Goal: Information Seeking & Learning: Learn about a topic

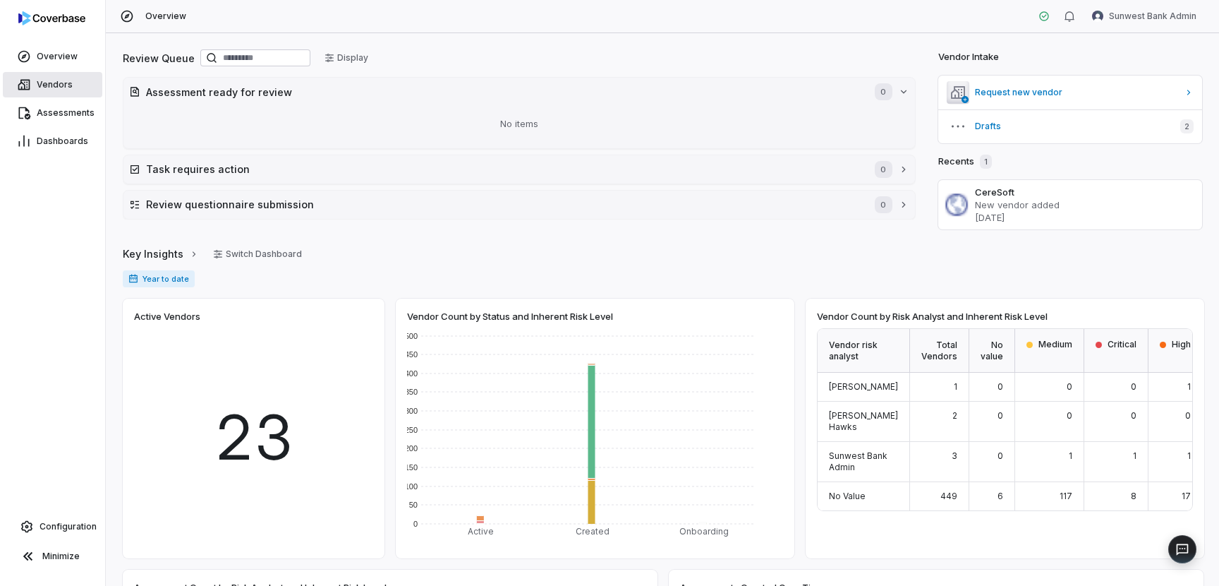
click at [54, 86] on span "Vendors" at bounding box center [55, 84] width 36 height 11
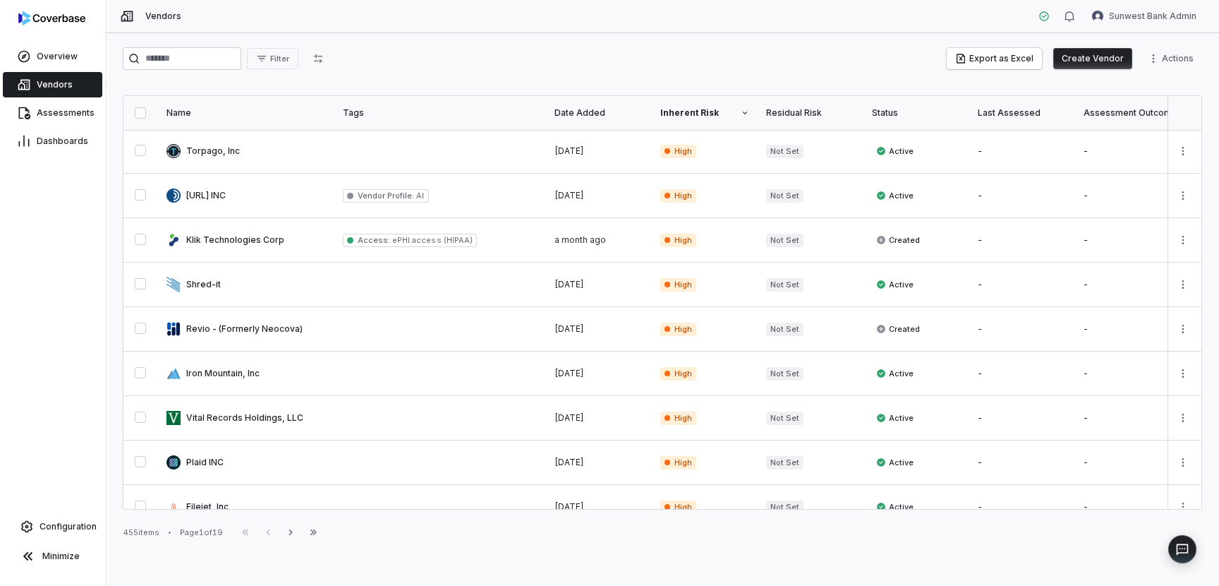
scroll to position [732, 0]
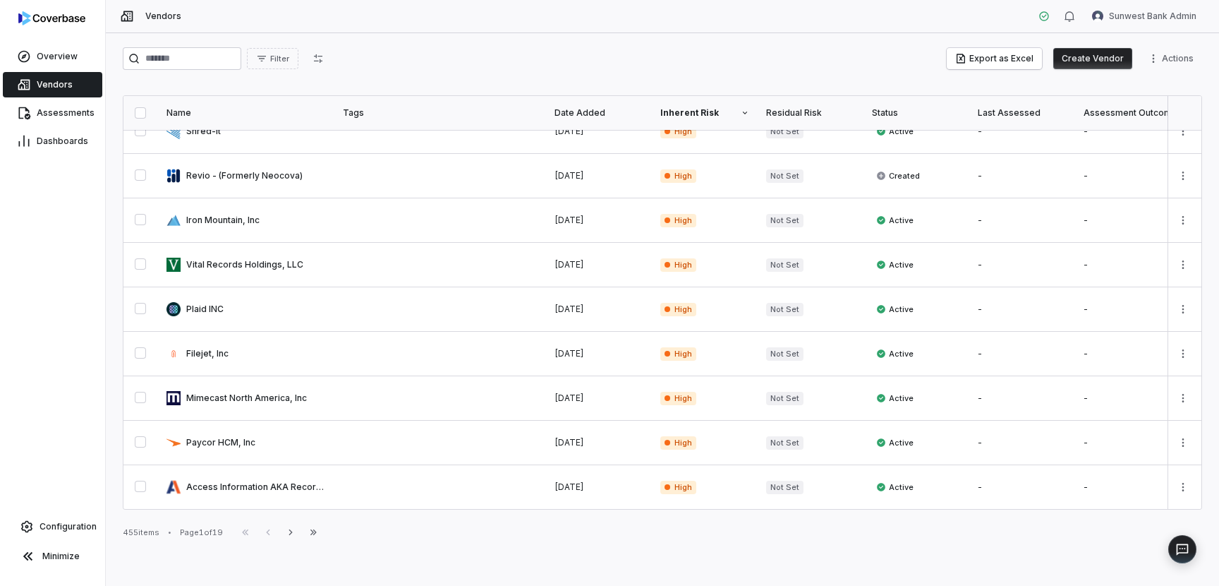
click at [133, 531] on div "455 items" at bounding box center [141, 532] width 37 height 11
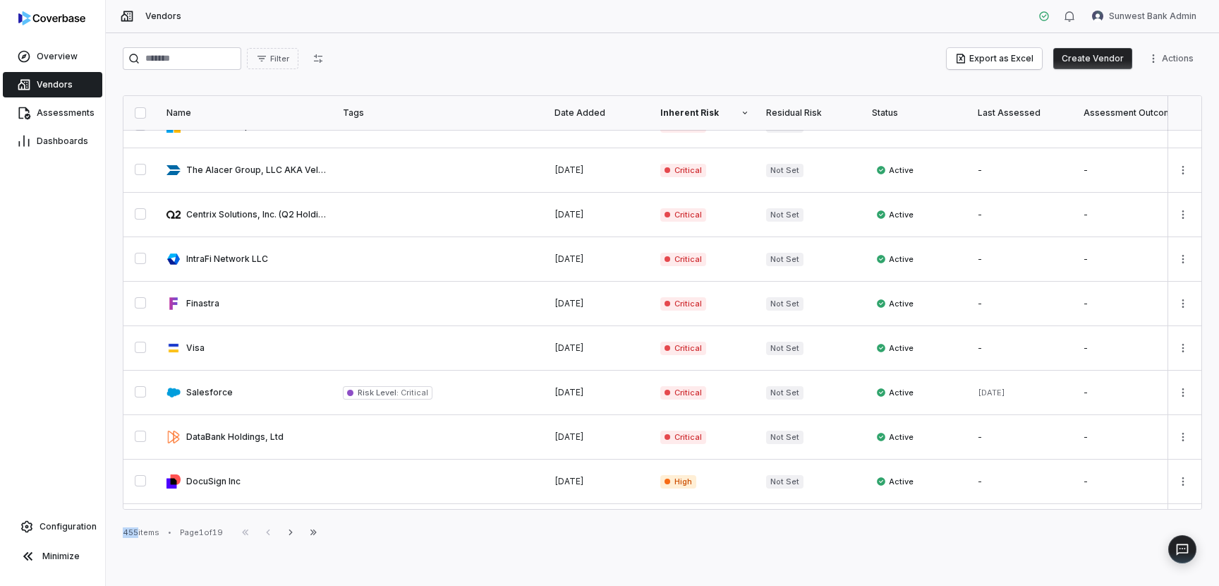
scroll to position [0, 0]
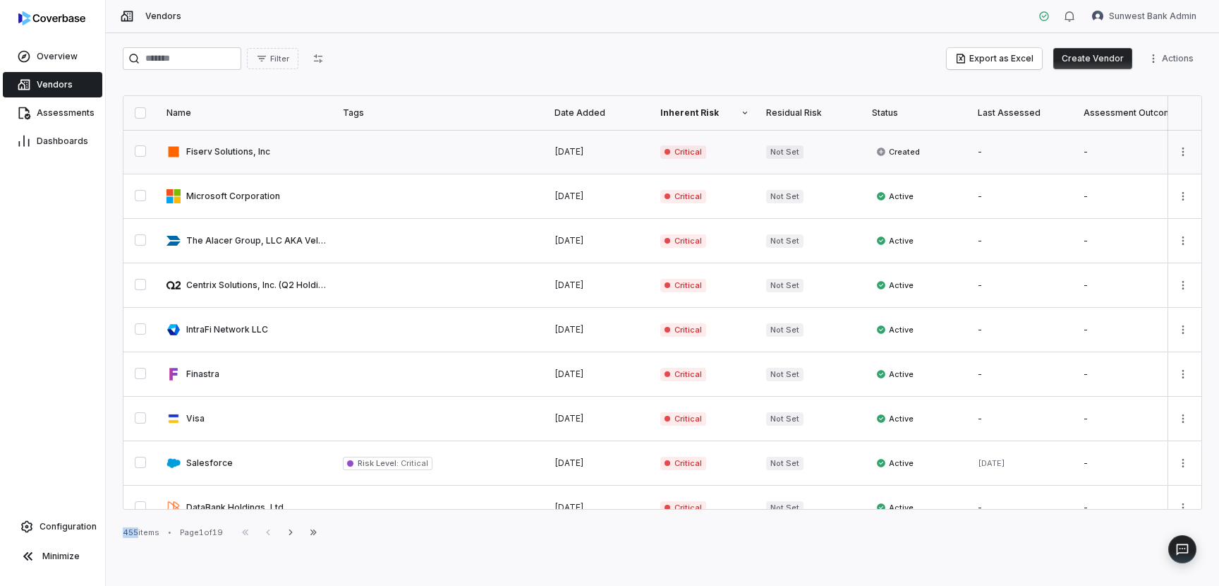
click at [349, 145] on link at bounding box center [440, 152] width 212 height 44
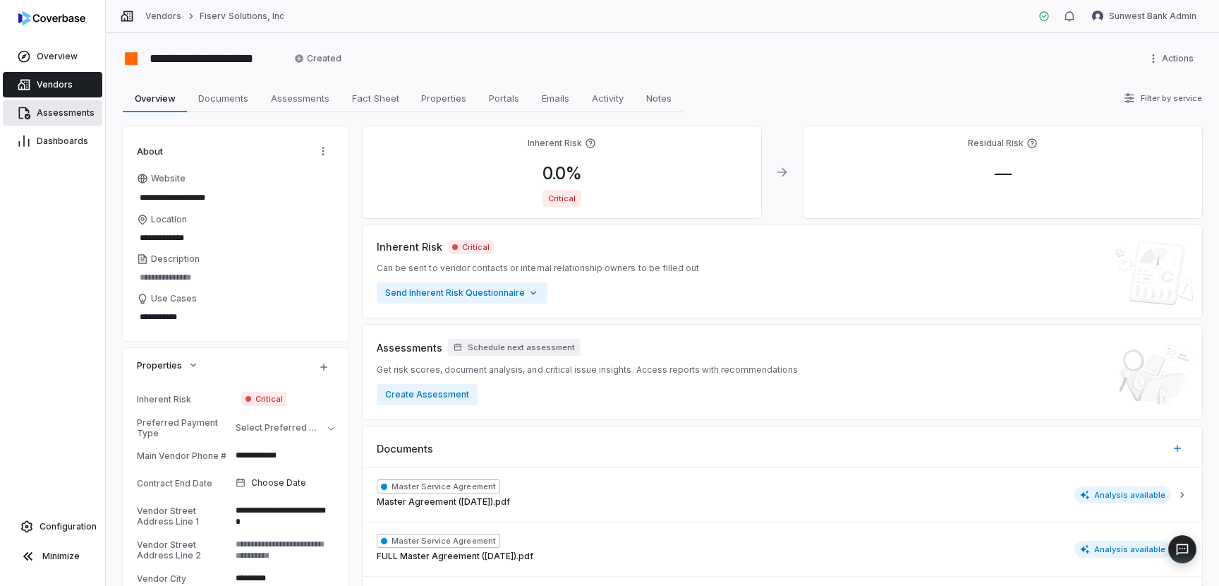
click at [65, 114] on span "Assessments" at bounding box center [66, 112] width 58 height 11
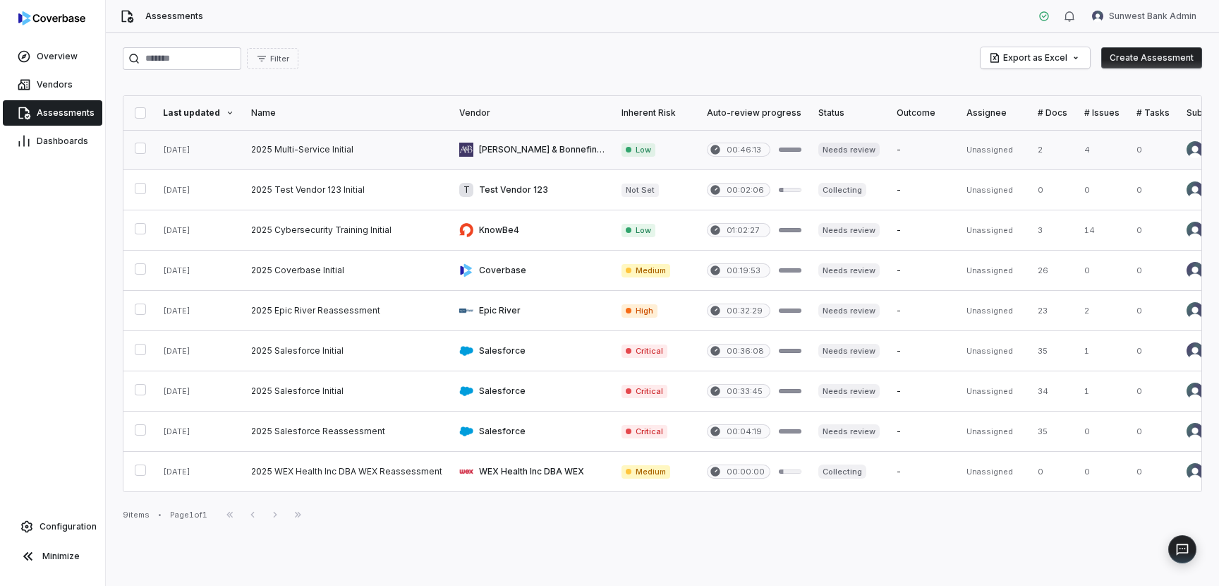
click at [329, 161] on link at bounding box center [347, 150] width 208 height 40
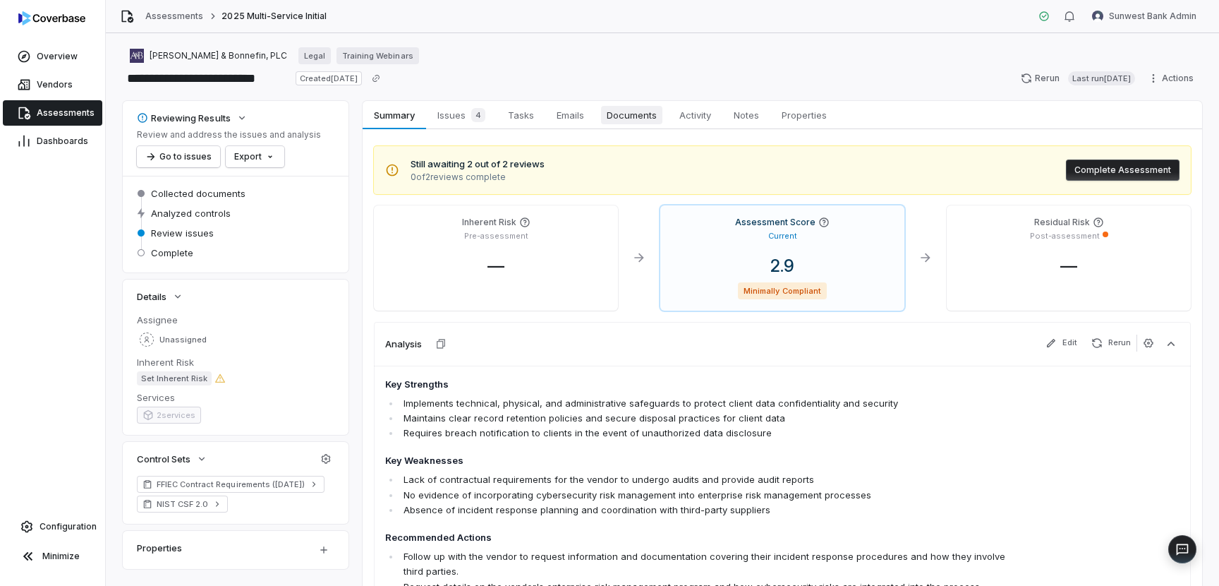
click at [629, 114] on span "Documents" at bounding box center [631, 115] width 61 height 18
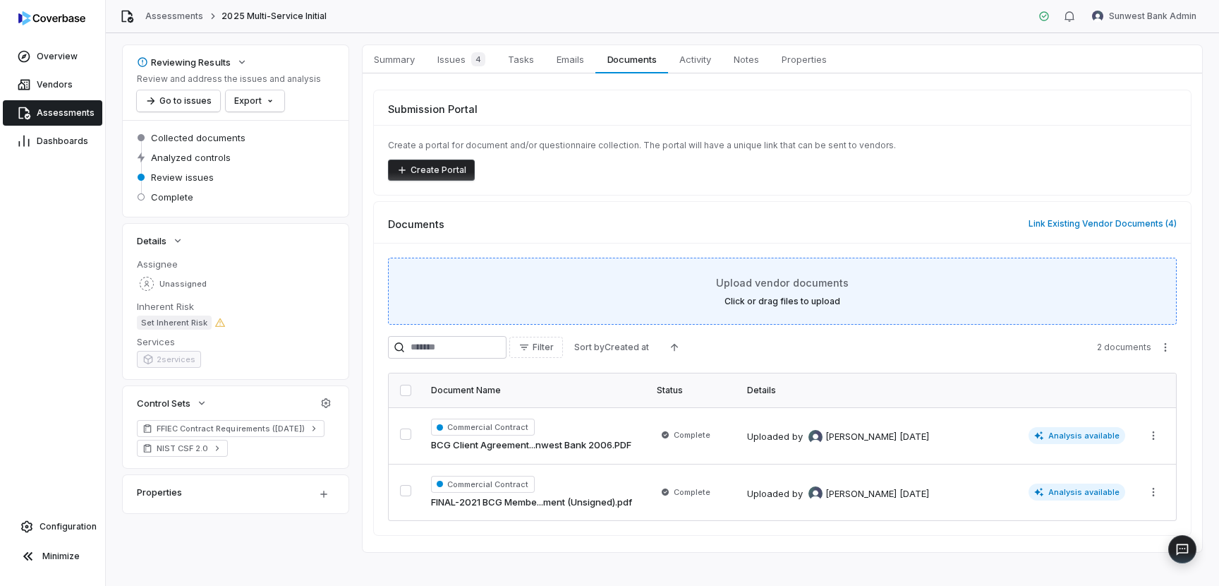
scroll to position [67, 0]
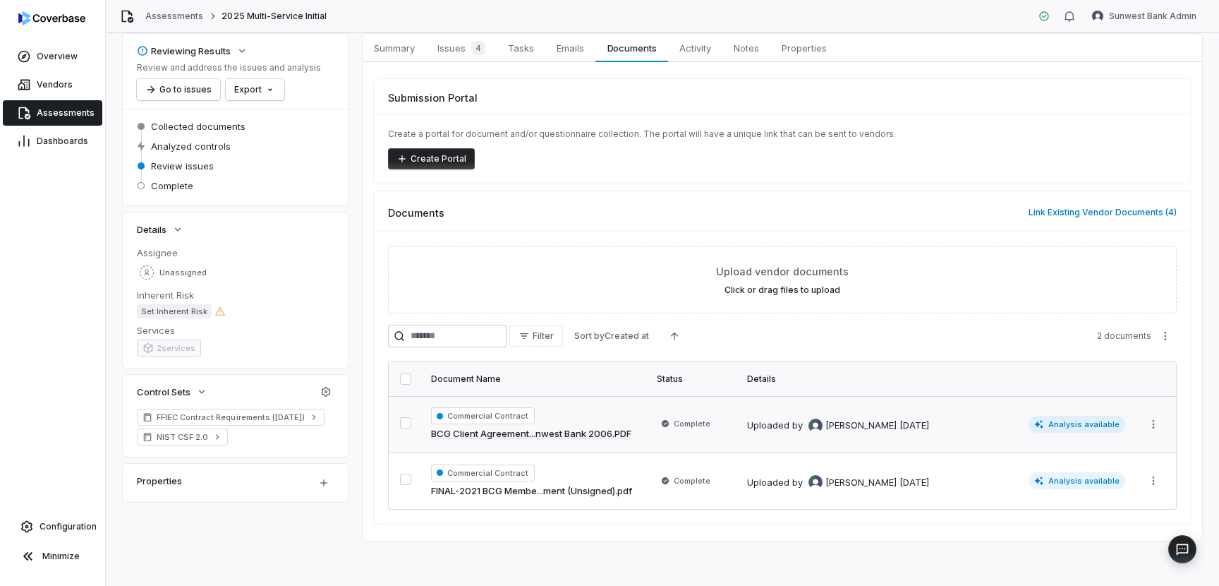
click at [598, 421] on div "Commercial Contract BCG Client Agreement...nwest Bank 2006.PDF" at bounding box center [535, 424] width 209 height 34
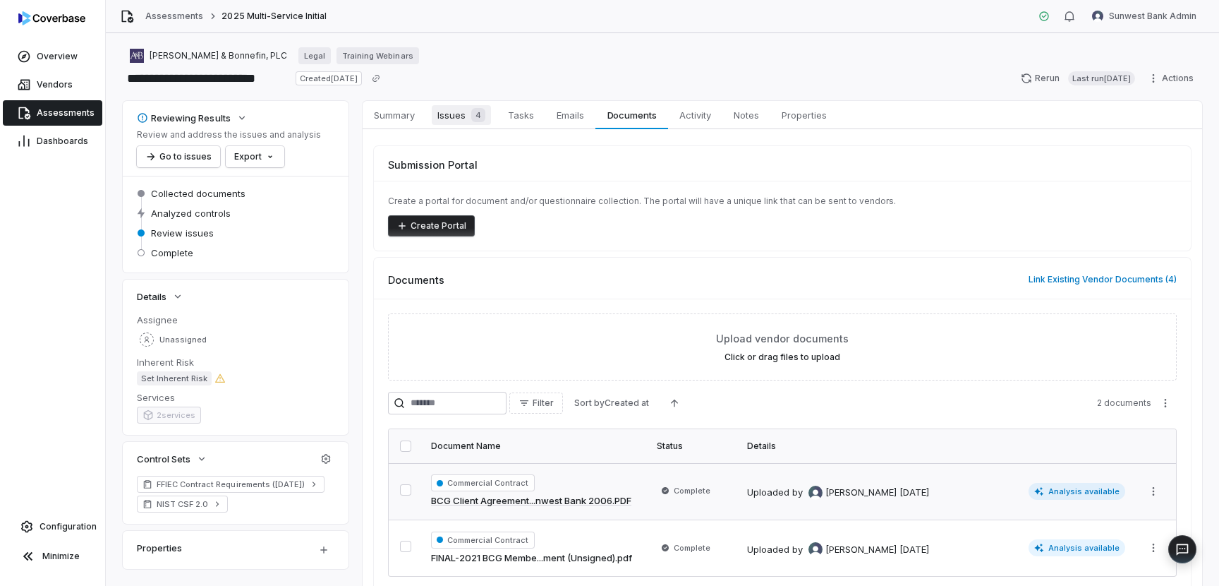
click at [447, 115] on span "Issues 4" at bounding box center [461, 115] width 59 height 20
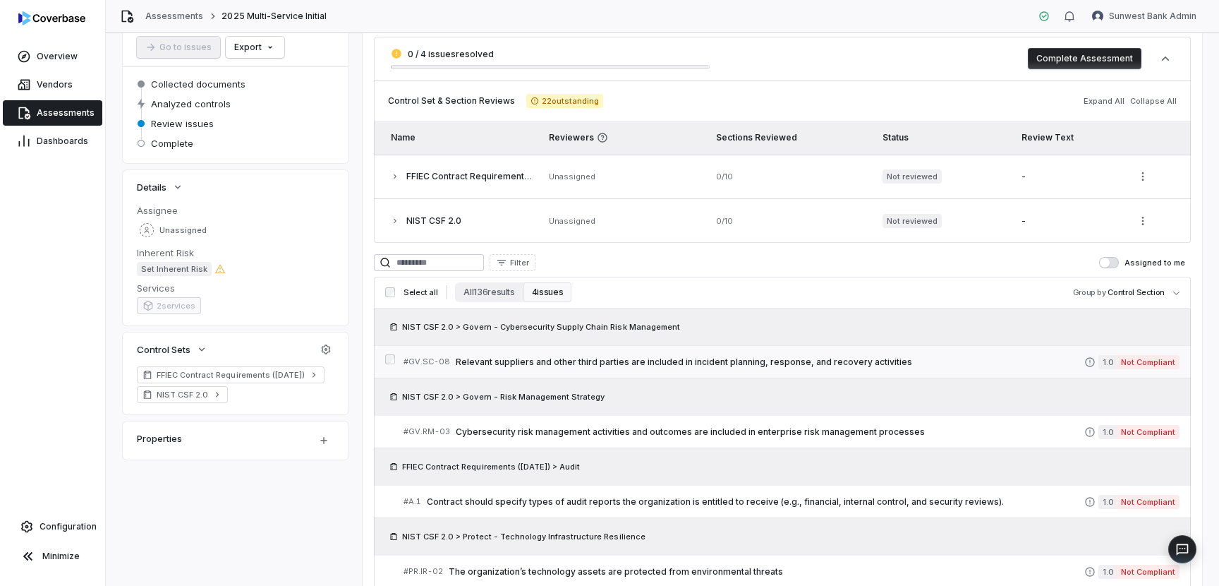
scroll to position [212, 0]
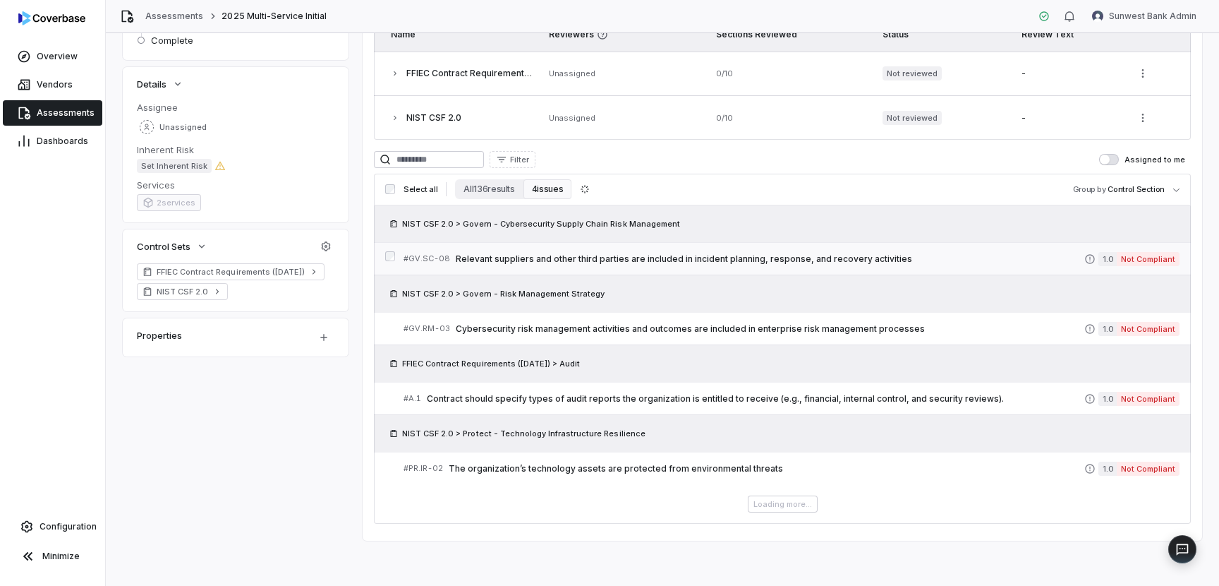
click at [646, 252] on div "# GV.SC-08 Relevant suppliers and other third parties are included in incident …" at bounding box center [744, 258] width 681 height 15
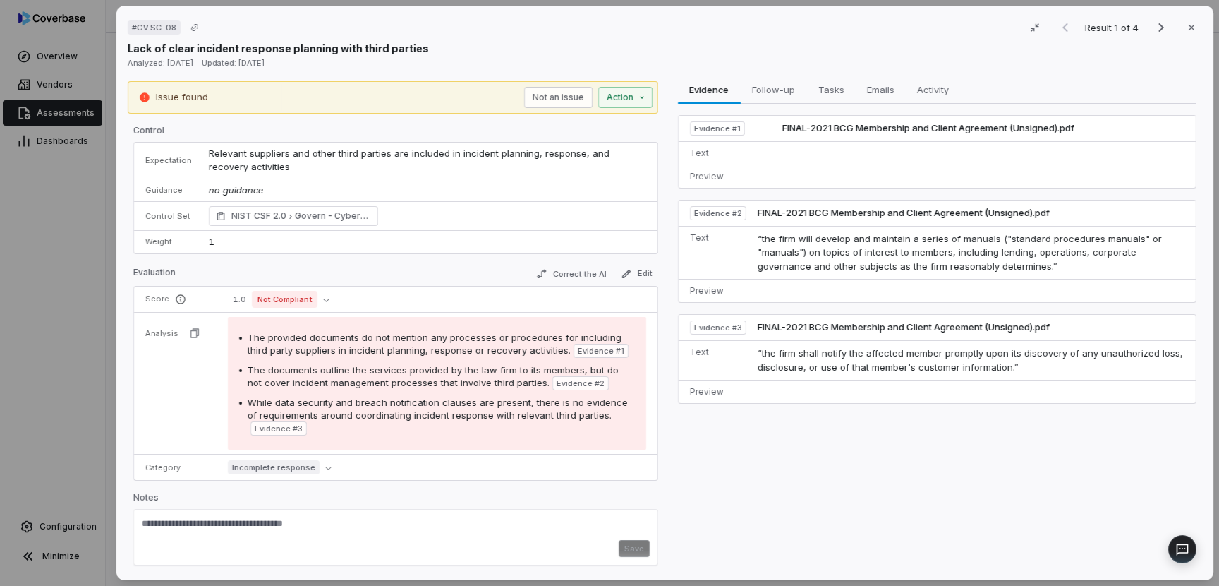
click at [256, 153] on span "Relevant suppliers and other third parties are included in incident planning, r…" at bounding box center [411, 159] width 404 height 25
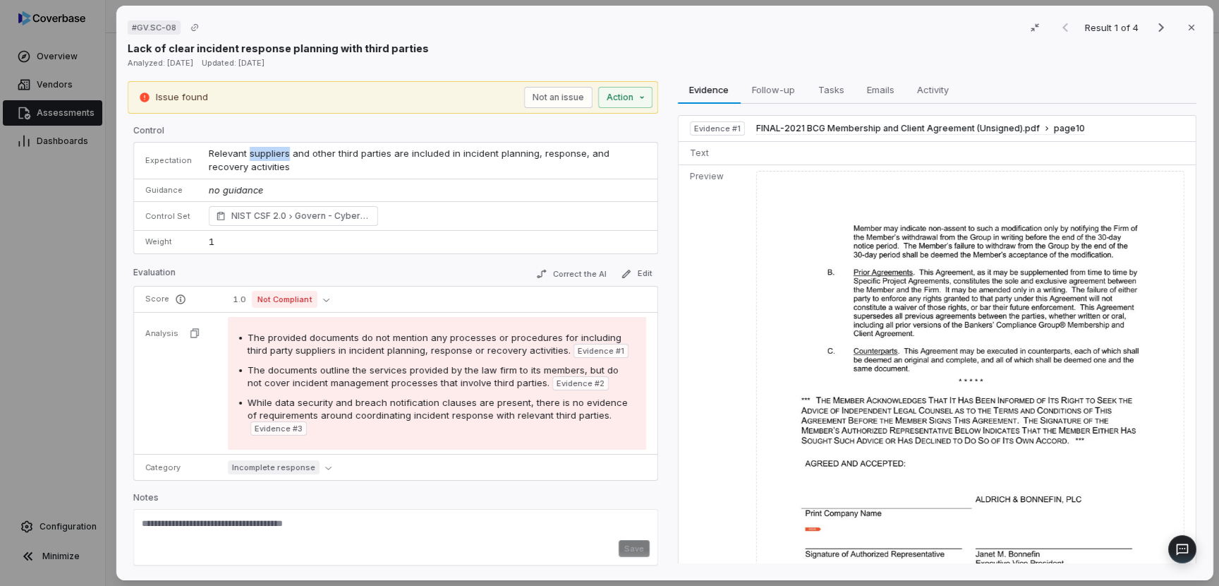
scroll to position [173, 0]
click at [256, 153] on span "Relevant suppliers and other third parties are included in incident planning, r…" at bounding box center [411, 159] width 404 height 25
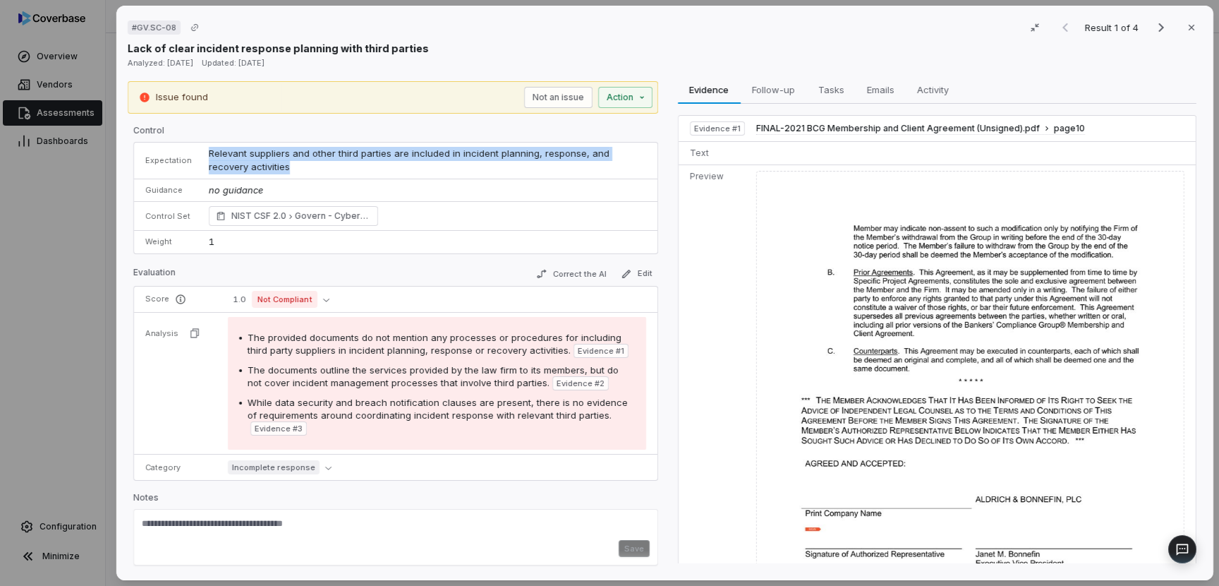
click at [256, 153] on span "Relevant suppliers and other third parties are included in incident planning, r…" at bounding box center [411, 159] width 404 height 25
click at [459, 151] on span "Relevant suppliers and other third parties are included in incident planning, r…" at bounding box center [411, 159] width 404 height 25
drag, startPoint x: 451, startPoint y: 155, endPoint x: 461, endPoint y: 164, distance: 13.0
click at [461, 164] on td "Relevant suppliers and other third parties are included in incident planning, r…" at bounding box center [428, 161] width 457 height 37
click at [504, 150] on span "Relevant suppliers and other third parties are included in incident planning, r…" at bounding box center [411, 159] width 404 height 25
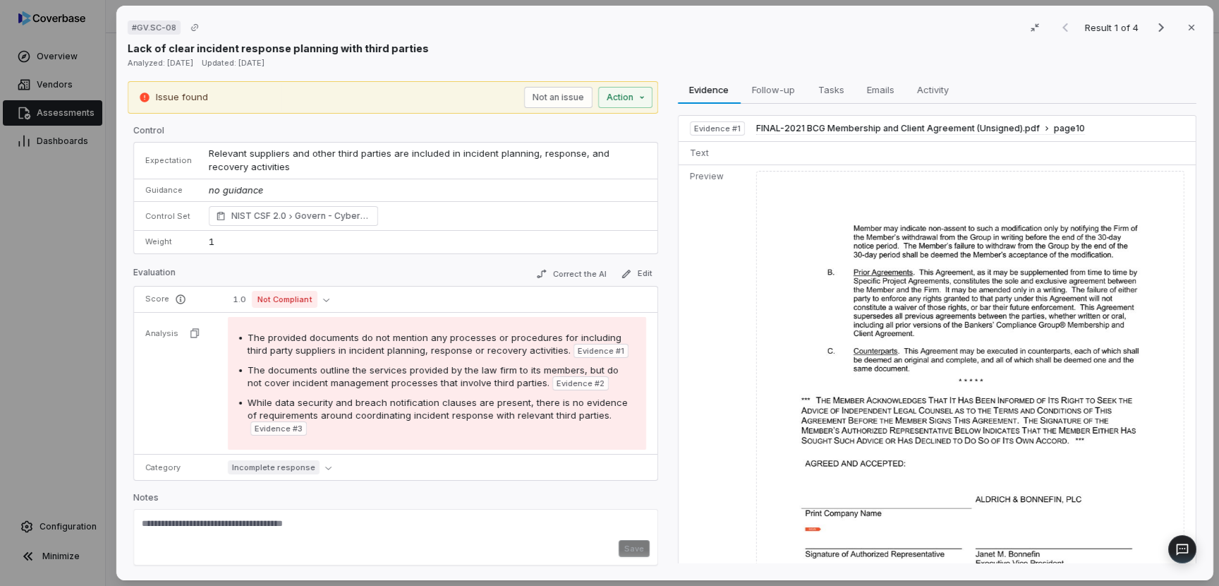
click at [456, 153] on span "Relevant suppliers and other third parties are included in incident planning, r…" at bounding box center [411, 159] width 404 height 25
click at [274, 150] on span "Relevant suppliers and other third parties are included in incident planning, r…" at bounding box center [411, 159] width 404 height 25
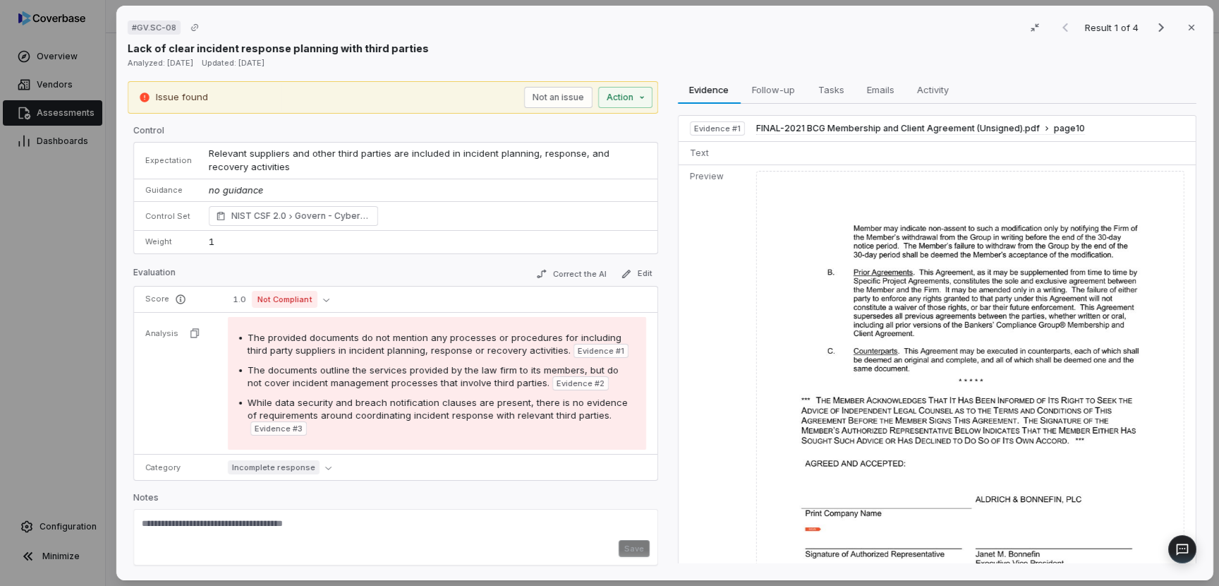
click at [350, 152] on span "Relevant suppliers and other third parties are included in incident planning, r…" at bounding box center [411, 159] width 404 height 25
click at [322, 349] on span "The provided documents do not mention any processes or procedures for including…" at bounding box center [435, 342] width 374 height 24
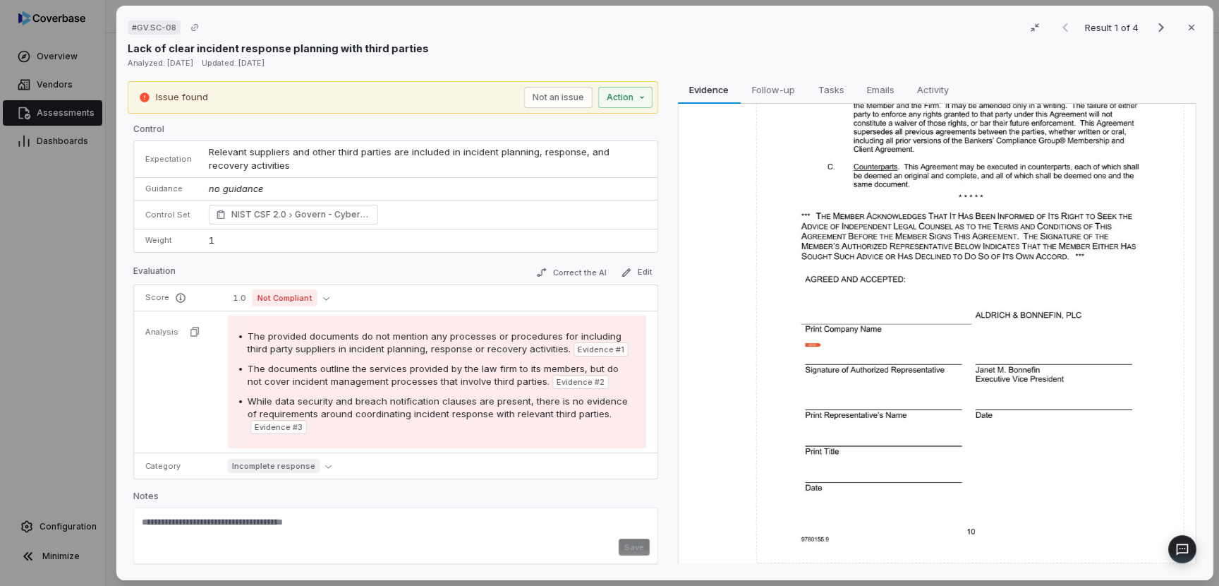
scroll to position [186, 0]
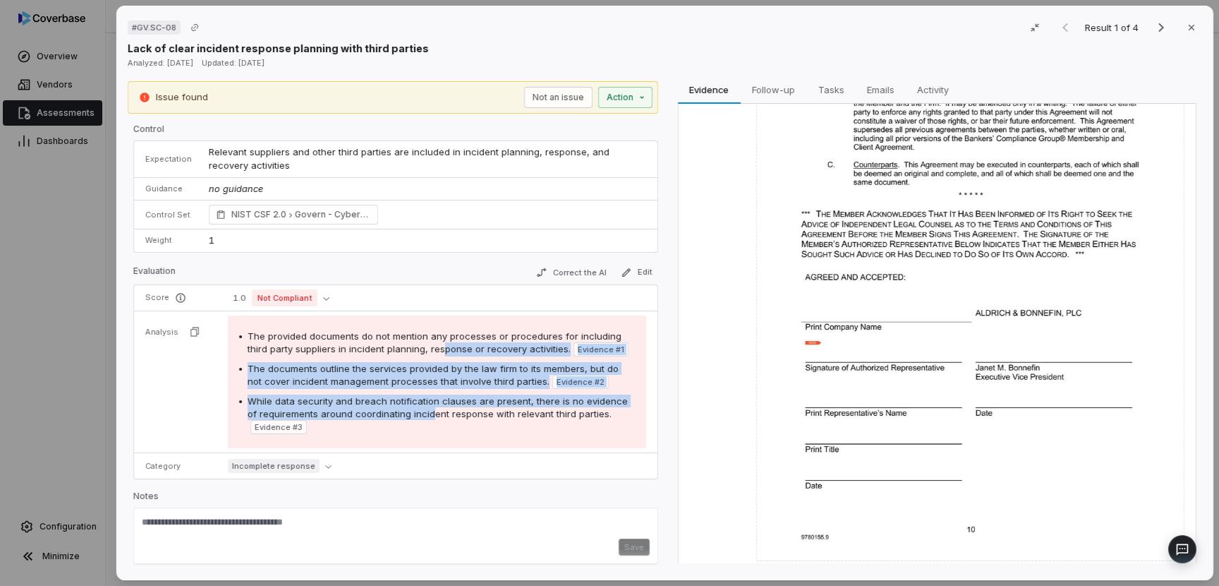
drag, startPoint x: 414, startPoint y: 342, endPoint x: 416, endPoint y: 413, distance: 70.6
click at [416, 413] on div "The provided documents do not mention any processes or procedures for including…" at bounding box center [437, 382] width 396 height 104
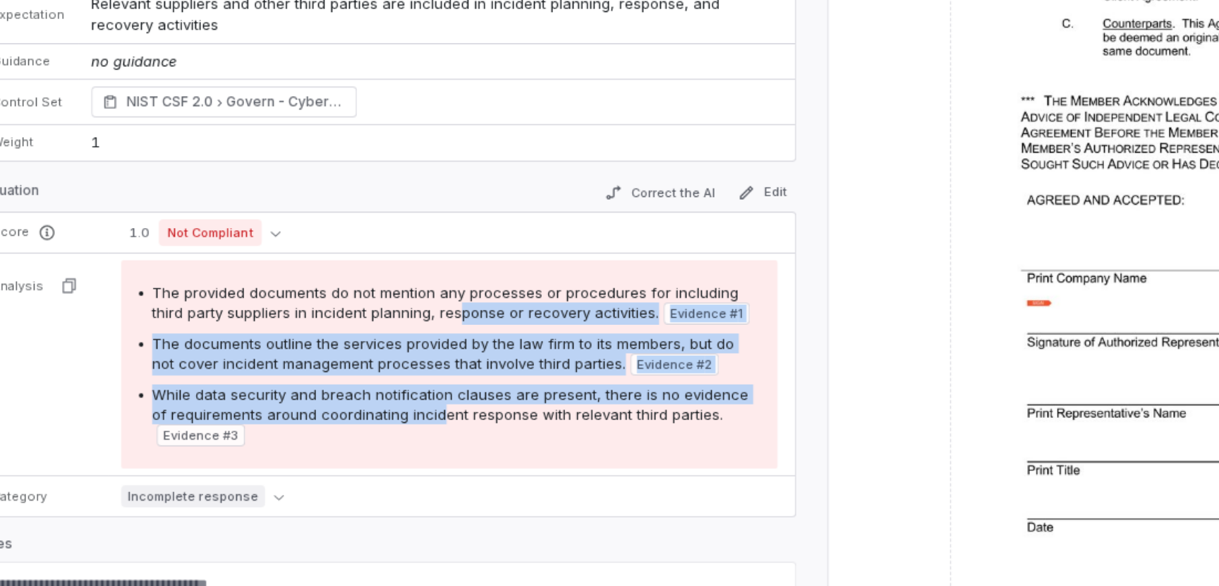
click at [394, 413] on span "While data security and breach notification clauses are present, there is no ev…" at bounding box center [438, 407] width 380 height 24
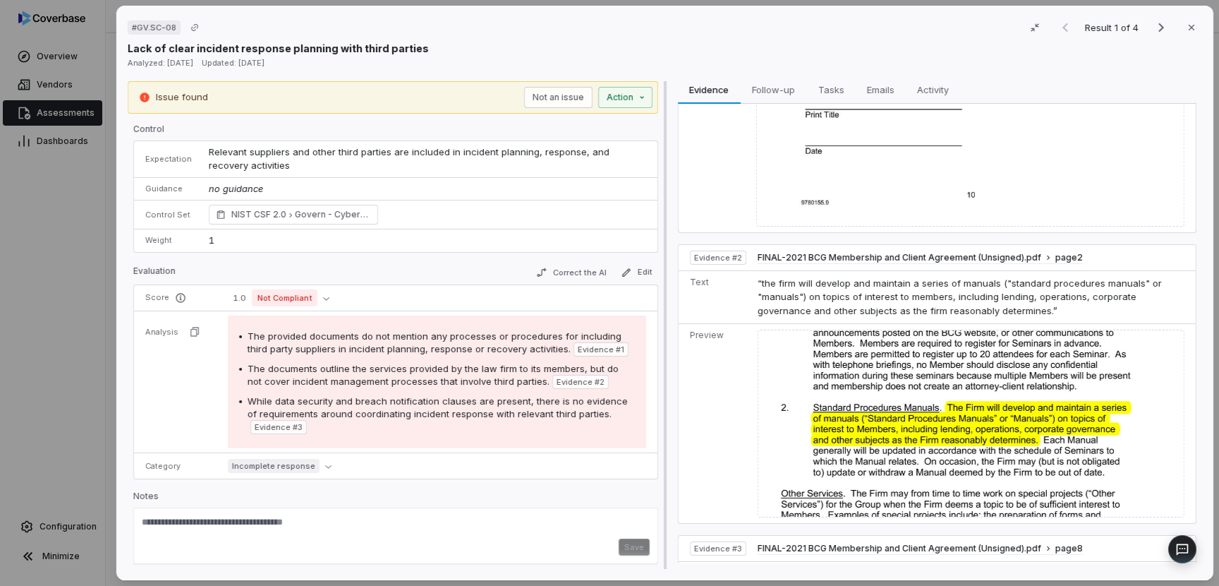
scroll to position [507, 0]
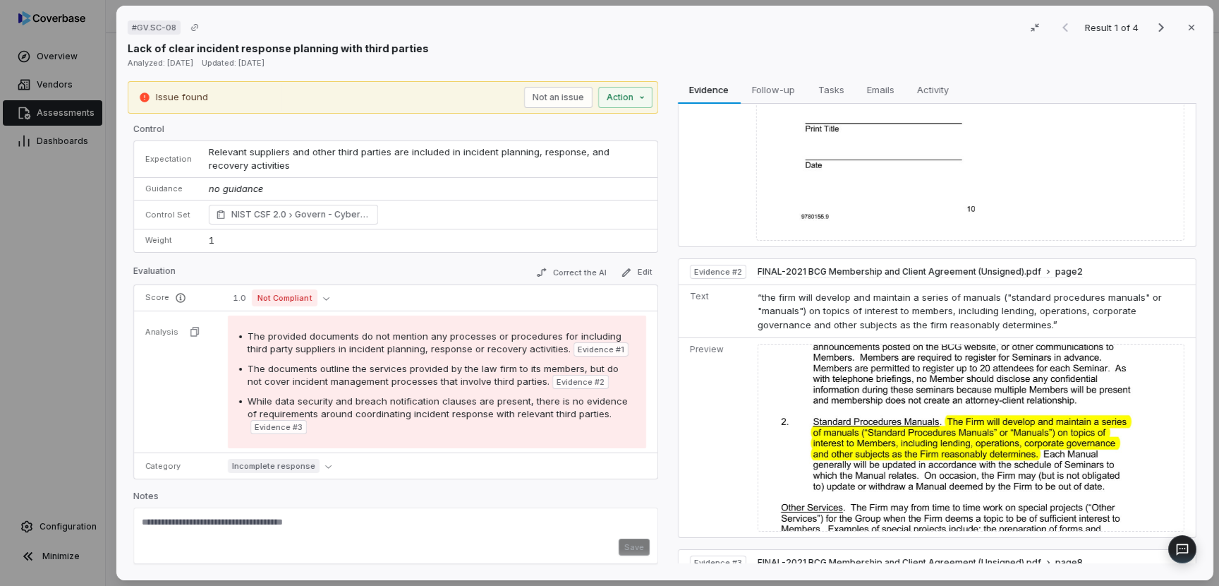
click at [478, 413] on span "While data security and breach notification clauses are present, there is no ev…" at bounding box center [438, 407] width 380 height 24
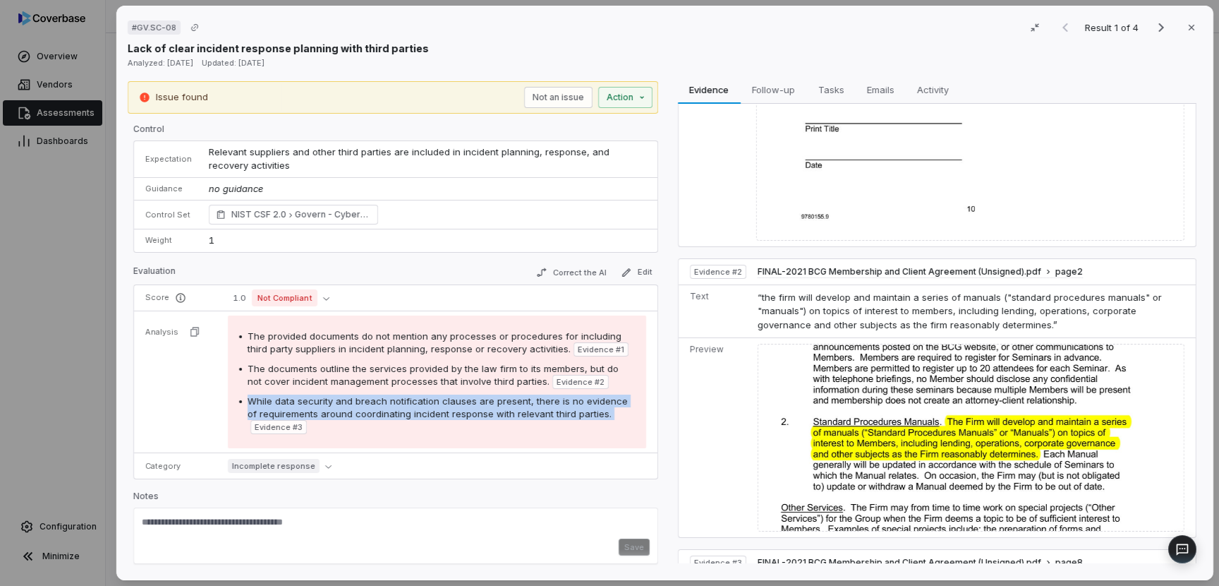
click at [478, 413] on span "While data security and breach notification clauses are present, there is no ev…" at bounding box center [438, 407] width 380 height 24
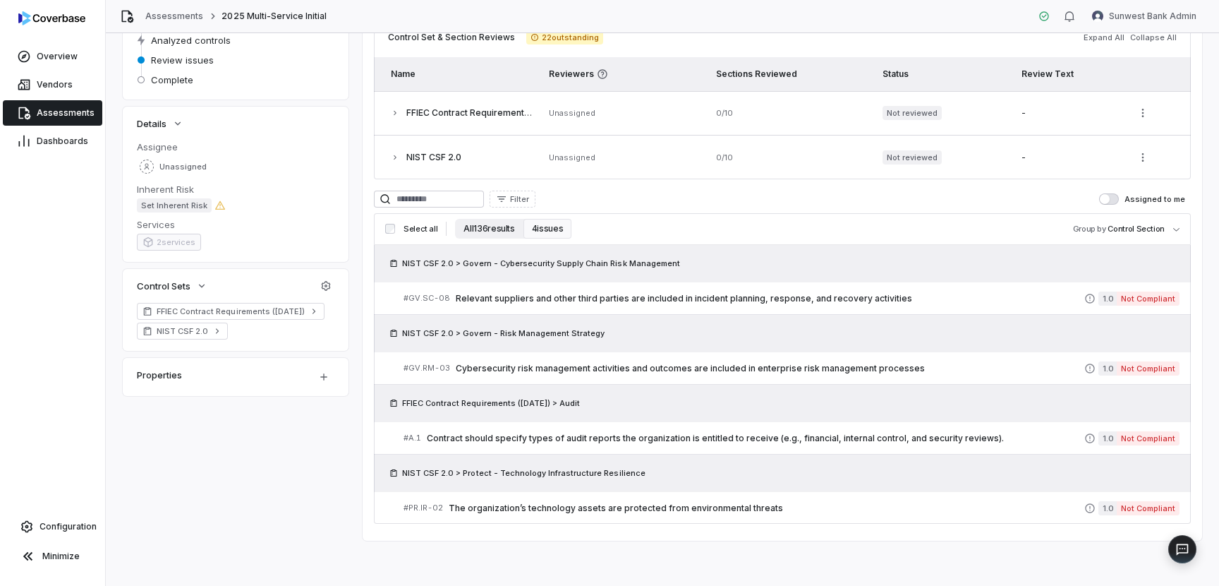
click at [481, 232] on button "All 136 results" at bounding box center [489, 229] width 68 height 20
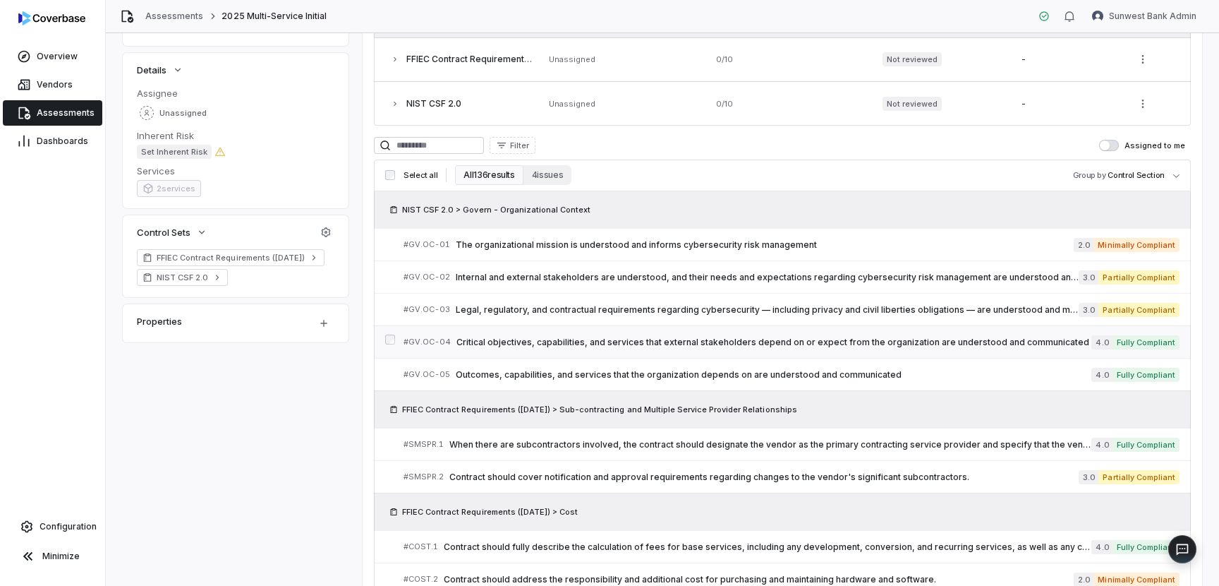
scroll to position [196, 0]
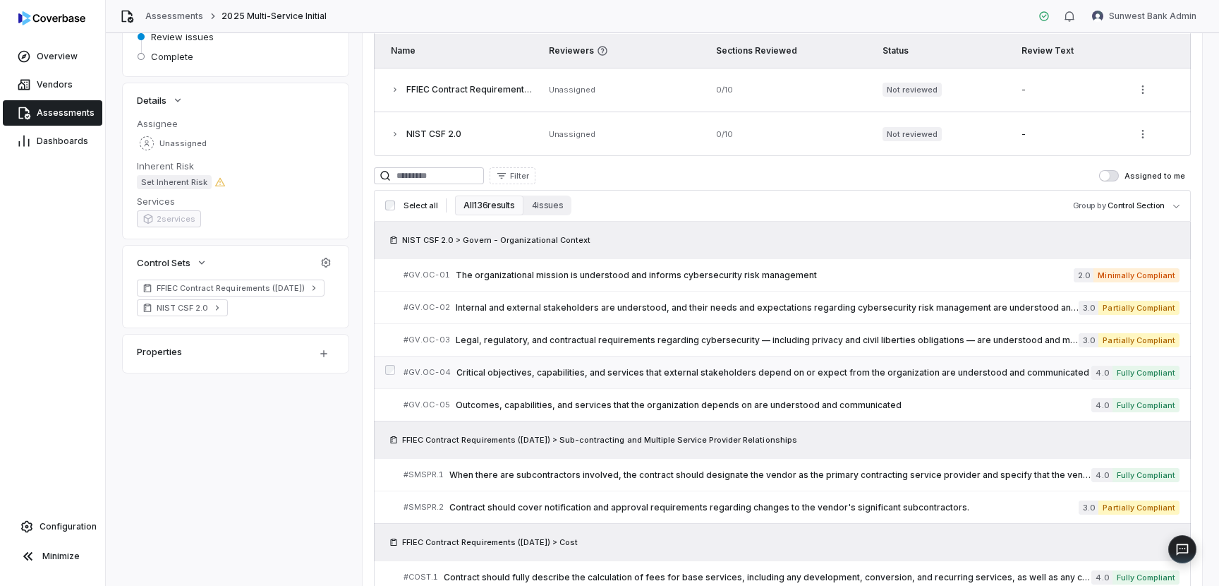
click at [576, 360] on link "# GV.OC-04 Critical objectives, capabilities, and services that external stakeh…" at bounding box center [792, 372] width 776 height 32
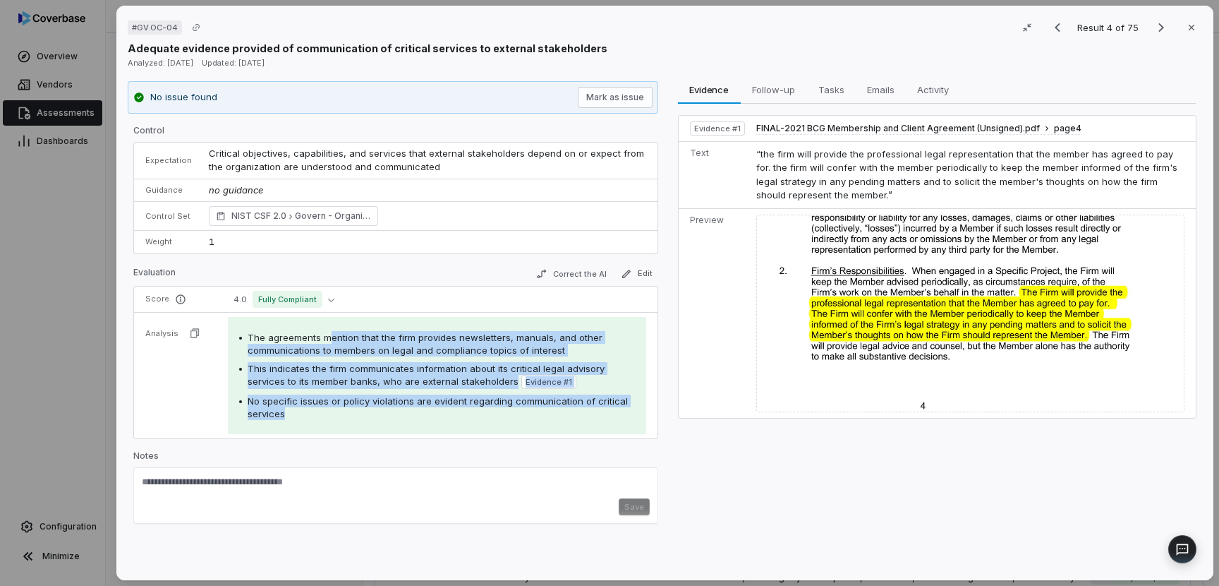
drag, startPoint x: 325, startPoint y: 343, endPoint x: 328, endPoint y: 412, distance: 69.2
click at [328, 412] on div "The agreements mention that the firm provides newsletters, manuals, and other c…" at bounding box center [437, 375] width 396 height 89
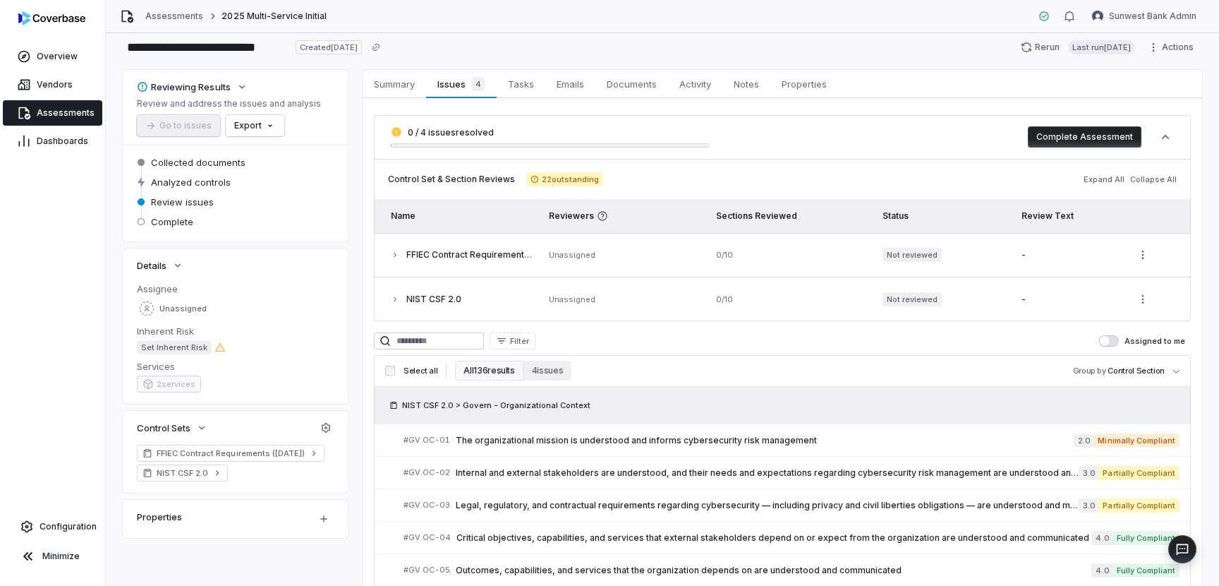
scroll to position [1, 0]
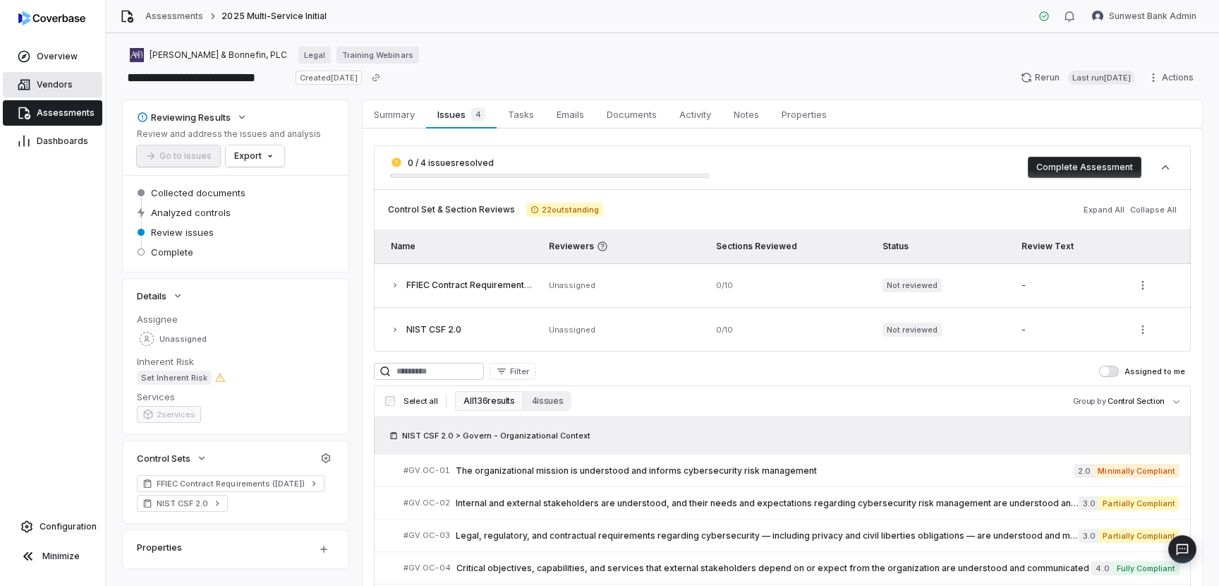
click at [71, 87] on link "Vendors" at bounding box center [52, 84] width 99 height 25
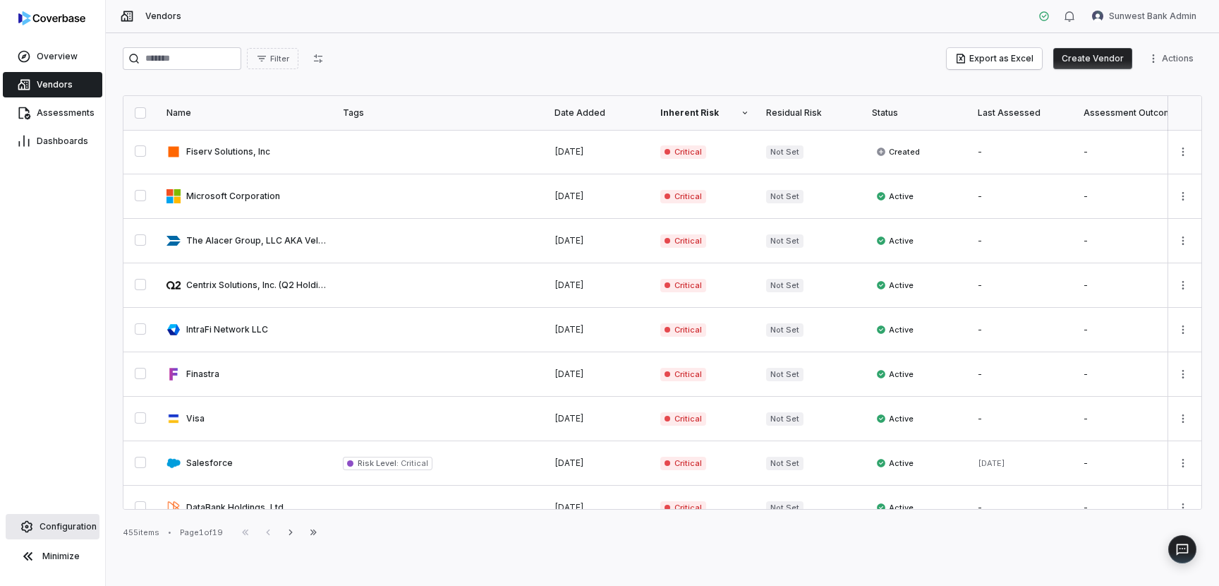
click at [73, 514] on link "Configuration" at bounding box center [53, 526] width 94 height 25
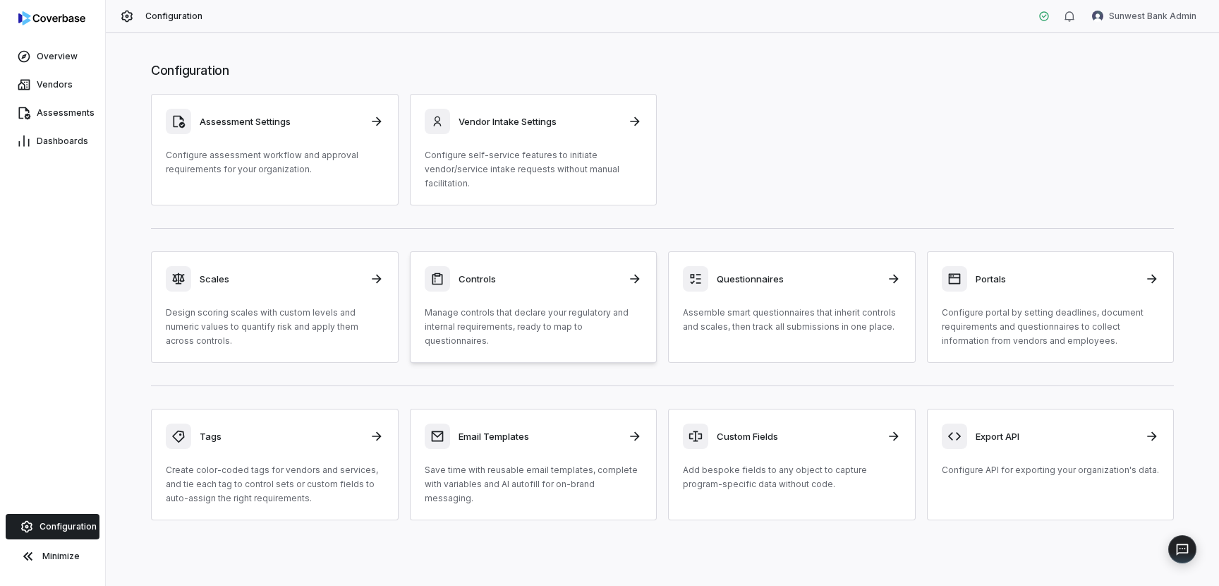
click at [550, 293] on div "Controls Manage controls that declare your regulatory and internal requirements…" at bounding box center [534, 307] width 218 height 82
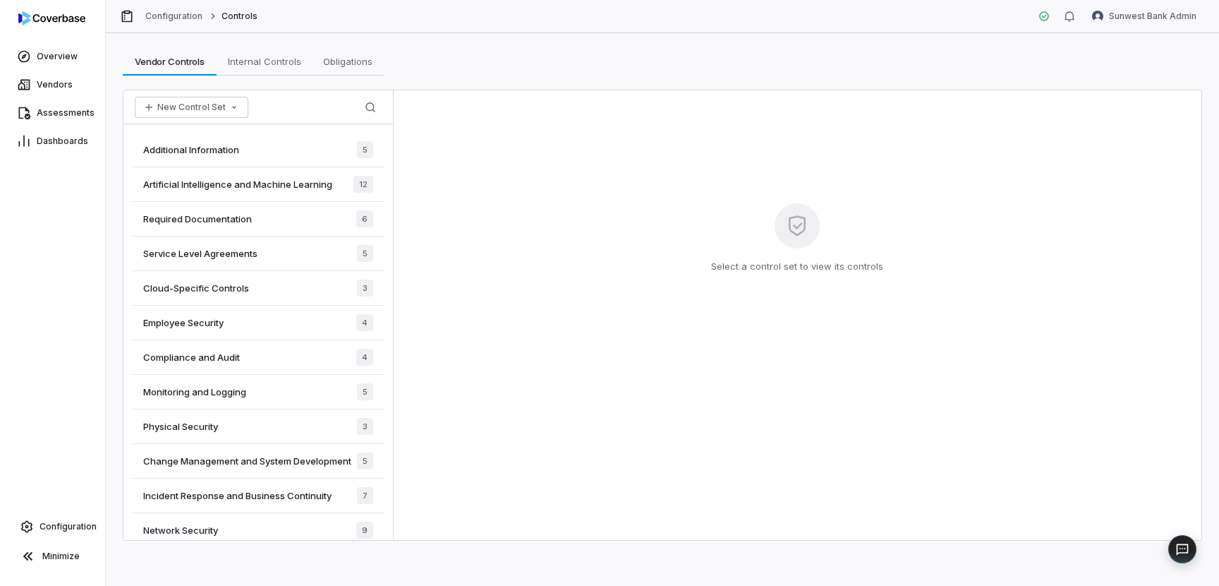
click at [272, 267] on div "Service Level Agreements 5" at bounding box center [258, 253] width 253 height 35
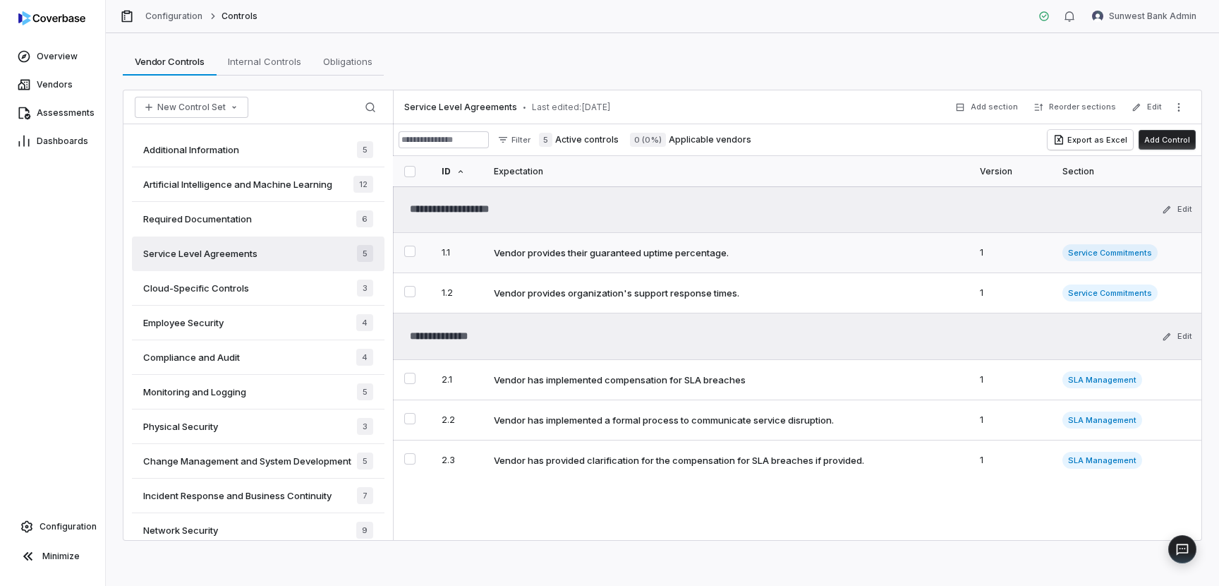
click at [764, 260] on td "Vendor provides their guaranteed uptime percentage." at bounding box center [728, 253] width 486 height 40
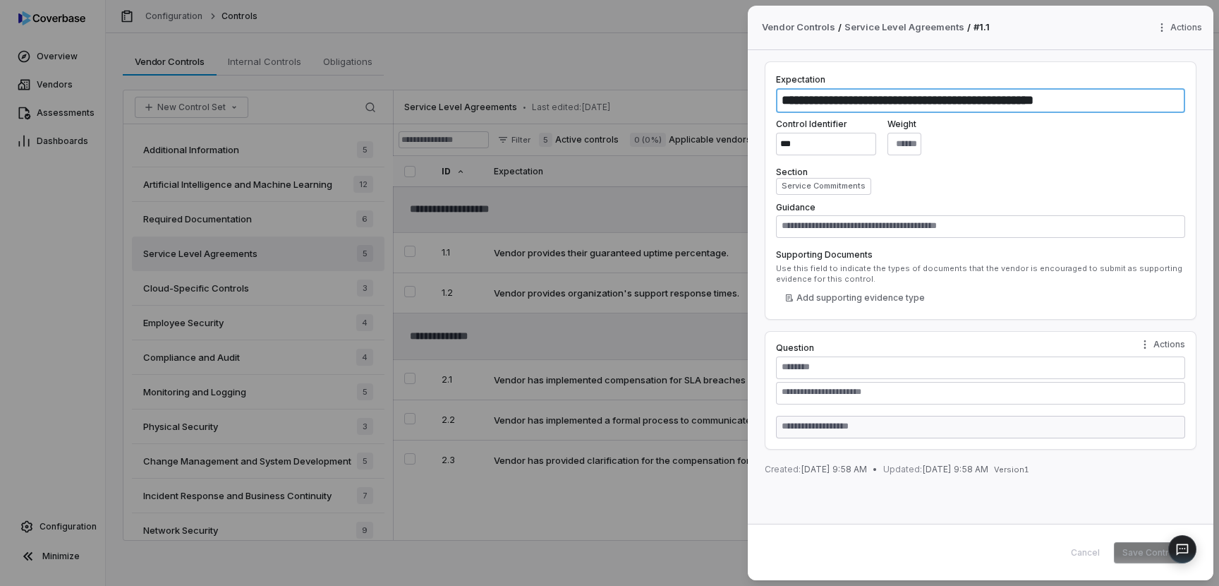
click at [885, 102] on textarea "**********" at bounding box center [980, 100] width 409 height 25
click at [703, 275] on div "**********" at bounding box center [609, 293] width 1219 height 586
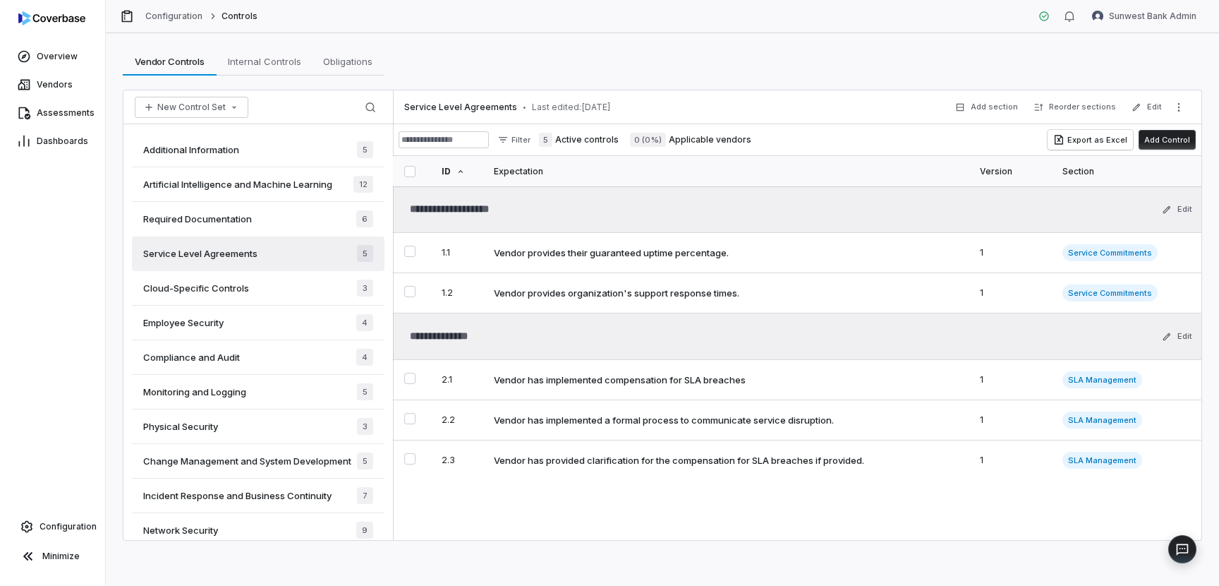
click at [304, 404] on div "Monitoring and Logging 5" at bounding box center [258, 392] width 253 height 35
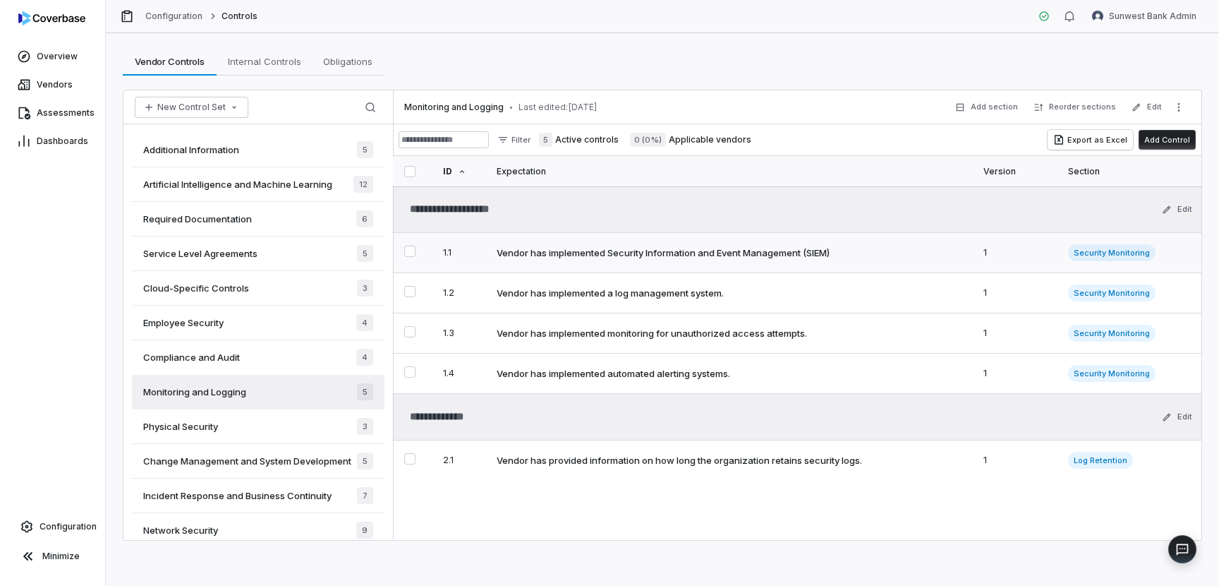
click at [611, 255] on div "Vendor has implemented Security Information and Event Management (SIEM)" at bounding box center [663, 252] width 333 height 13
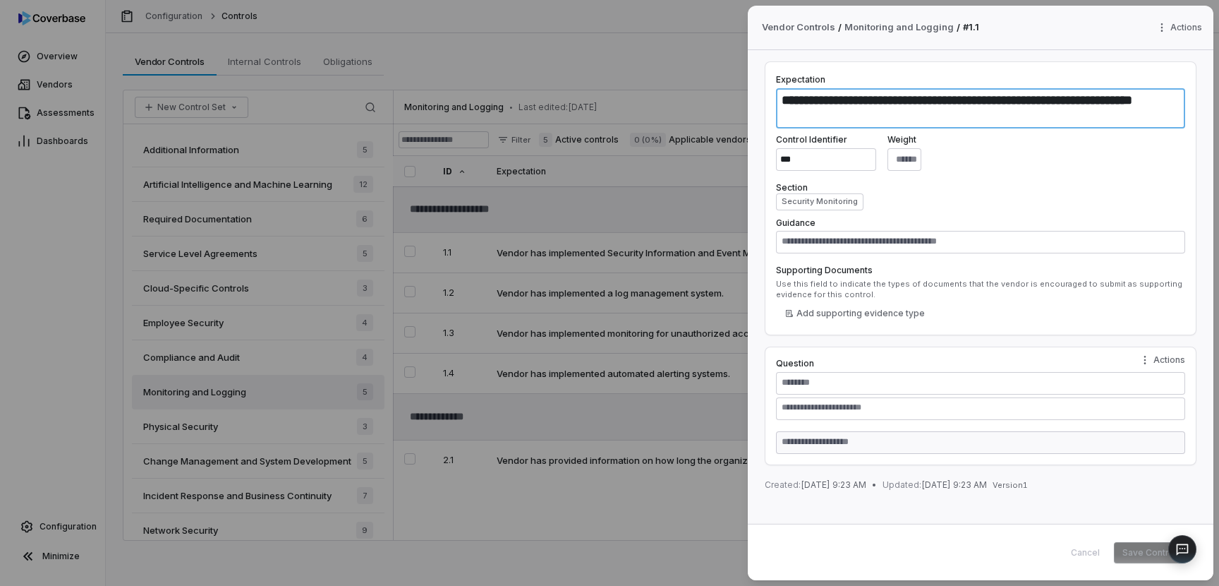
click at [801, 107] on textarea "**********" at bounding box center [980, 108] width 409 height 40
click at [627, 280] on div "**********" at bounding box center [609, 293] width 1219 height 586
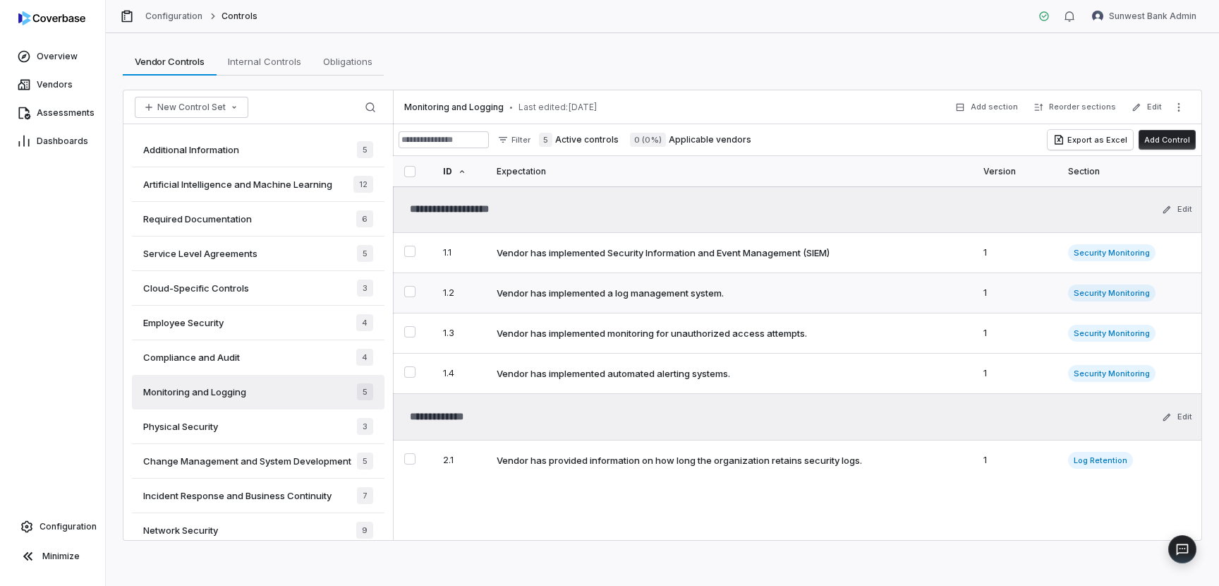
click at [626, 299] on td "Vendor has implemented a log management system." at bounding box center [731, 293] width 486 height 40
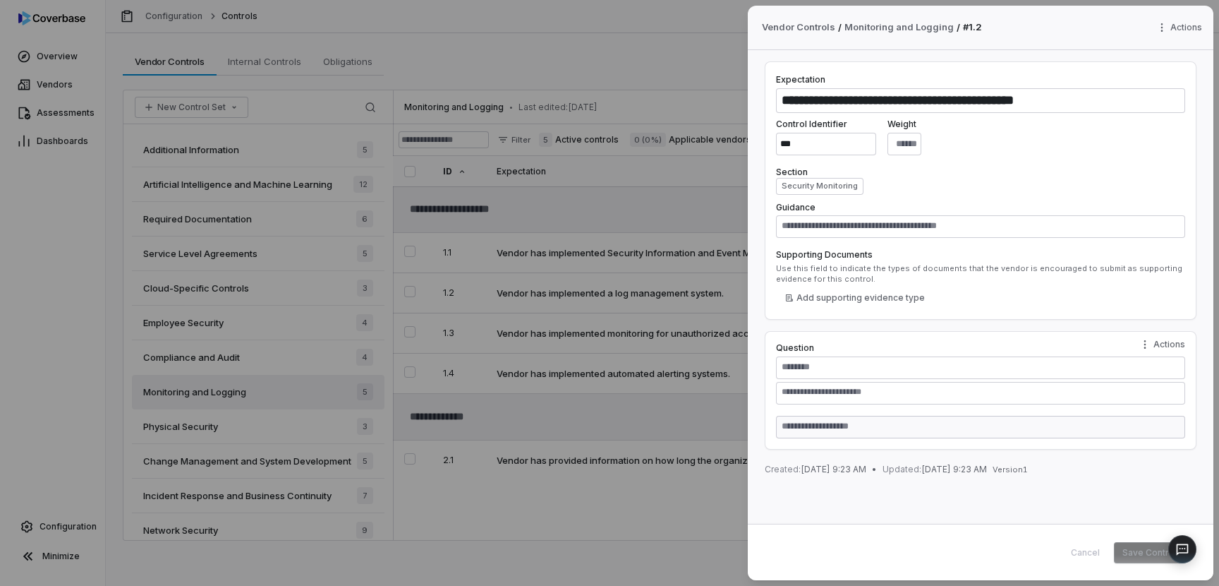
click at [806, 87] on div "**********" at bounding box center [980, 93] width 409 height 40
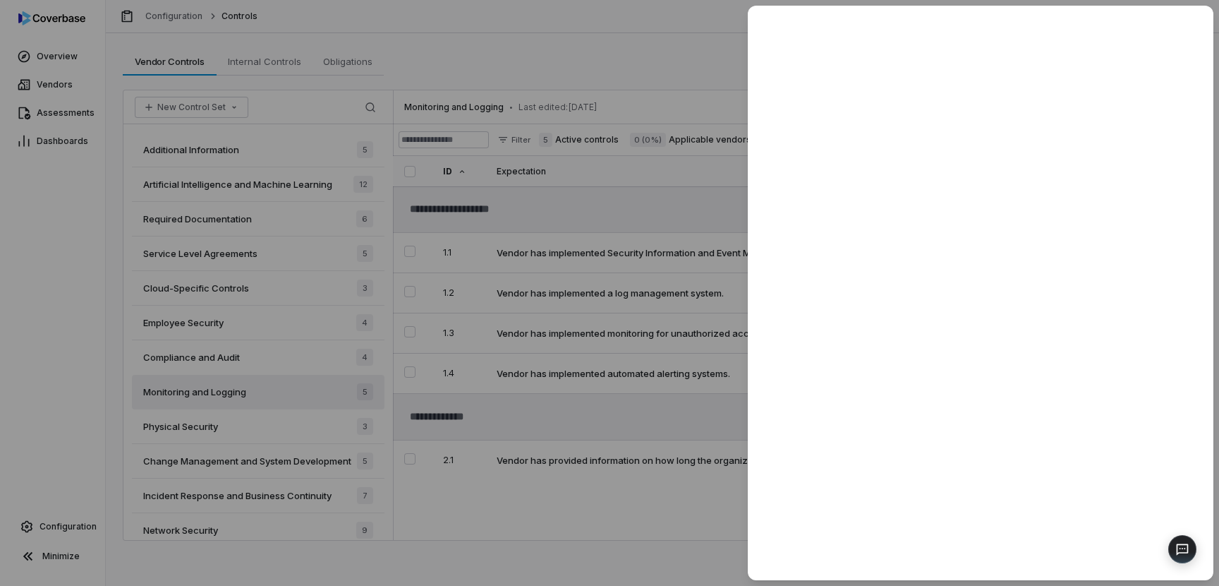
click at [612, 332] on div at bounding box center [609, 293] width 1219 height 586
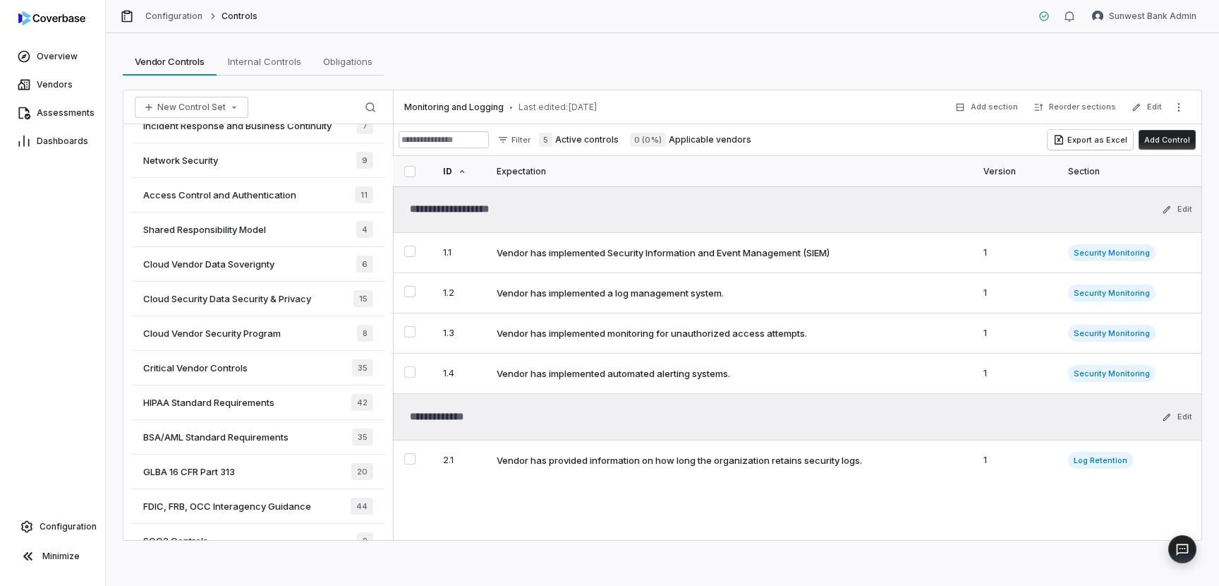
scroll to position [466, 0]
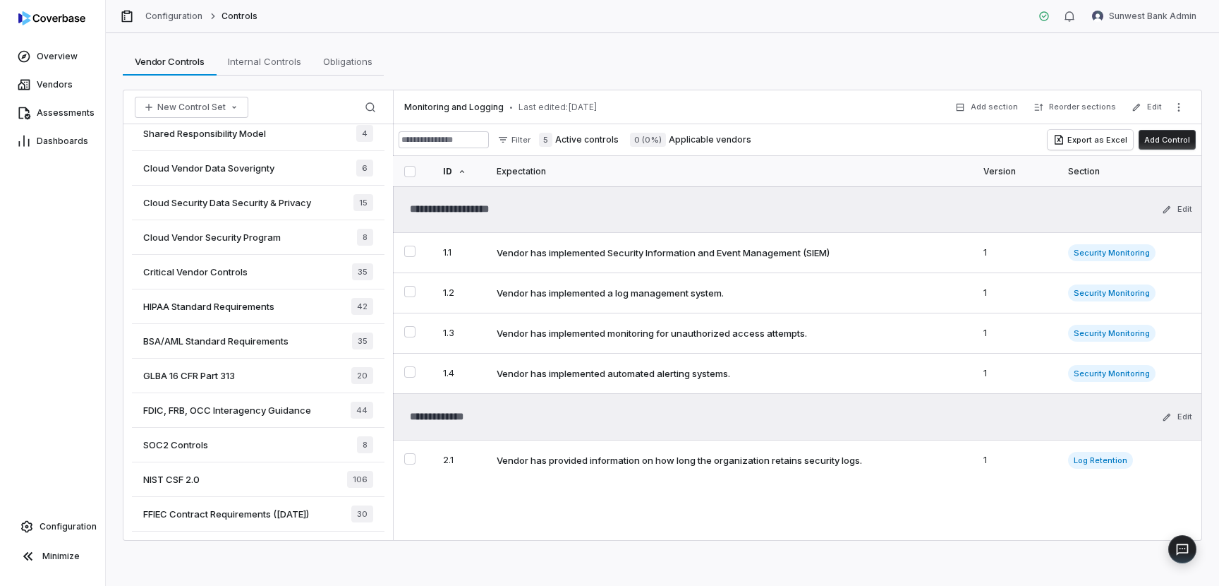
click at [306, 484] on div "NIST CSF 2.0 106" at bounding box center [258, 479] width 253 height 35
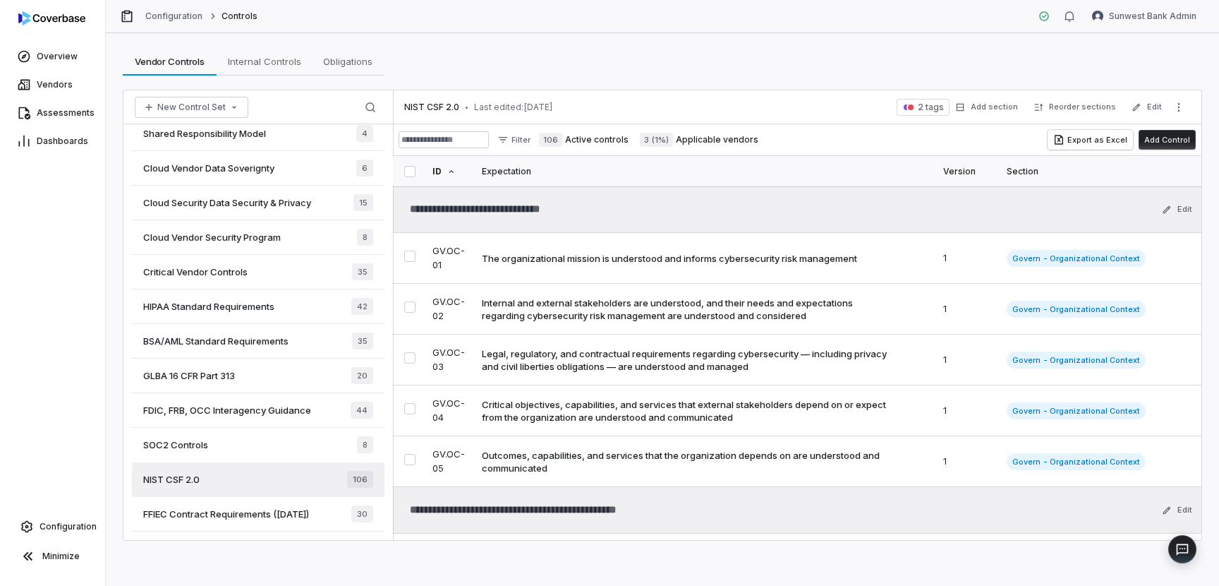
type textarea "*"
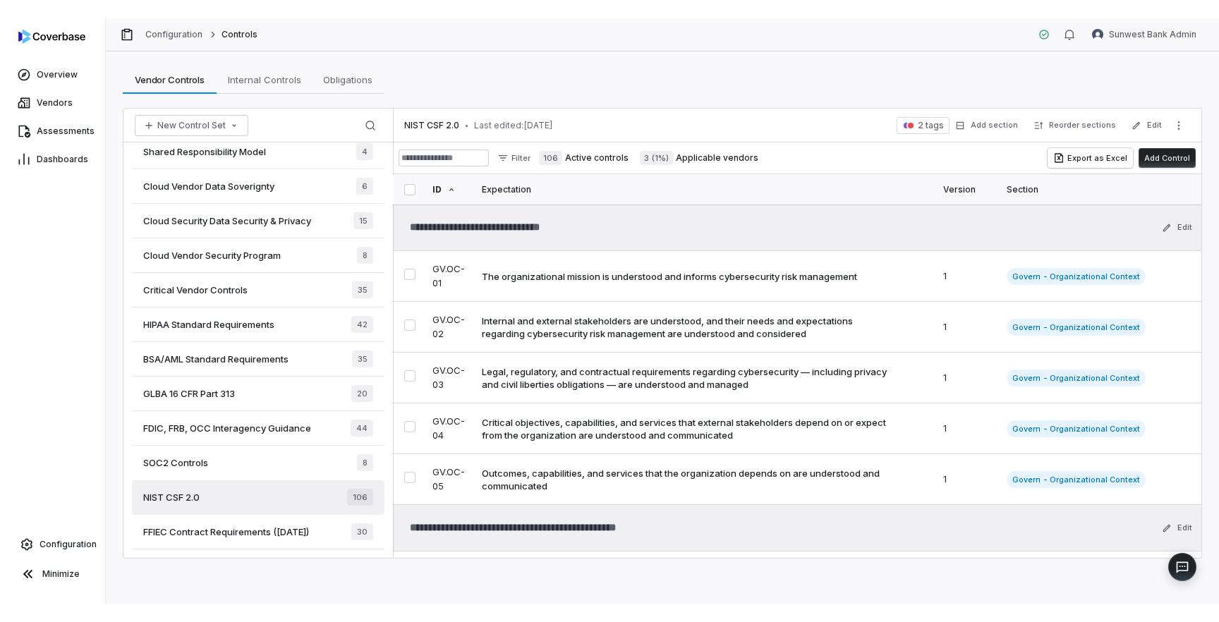
scroll to position [429, 0]
